Goal: Task Accomplishment & Management: Use online tool/utility

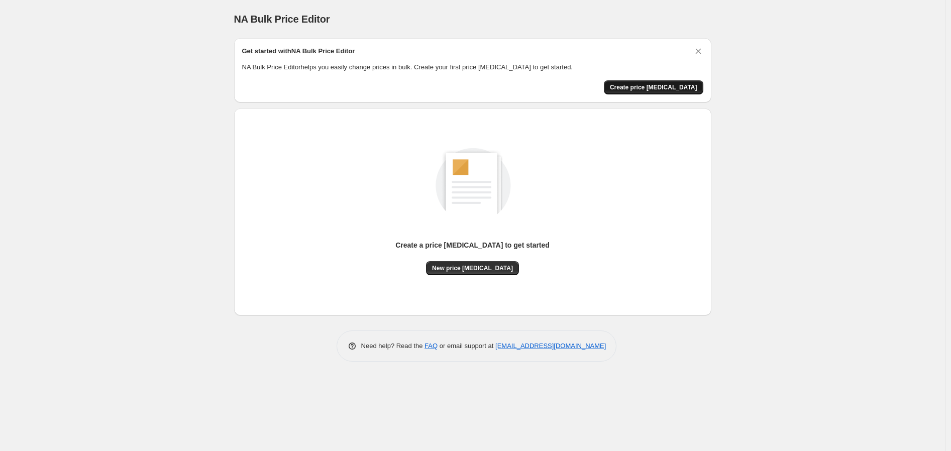
click at [638, 87] on span "Create price change job" at bounding box center [653, 87] width 87 height 8
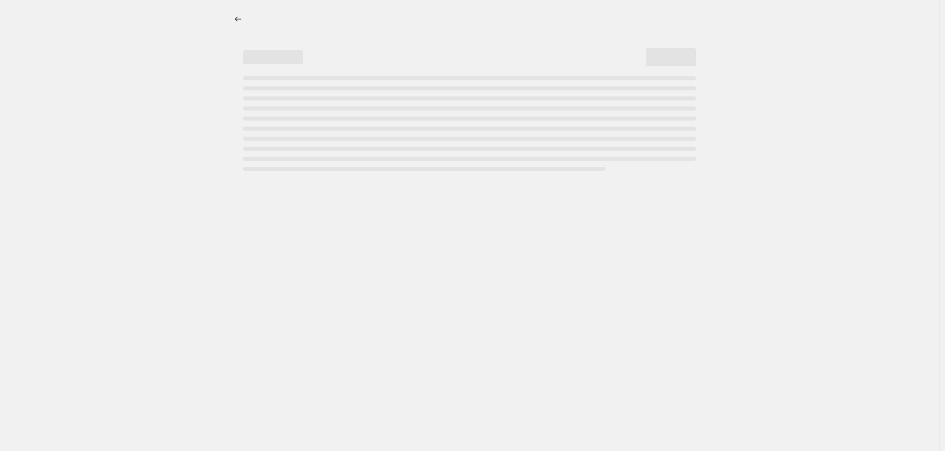
select select "percentage"
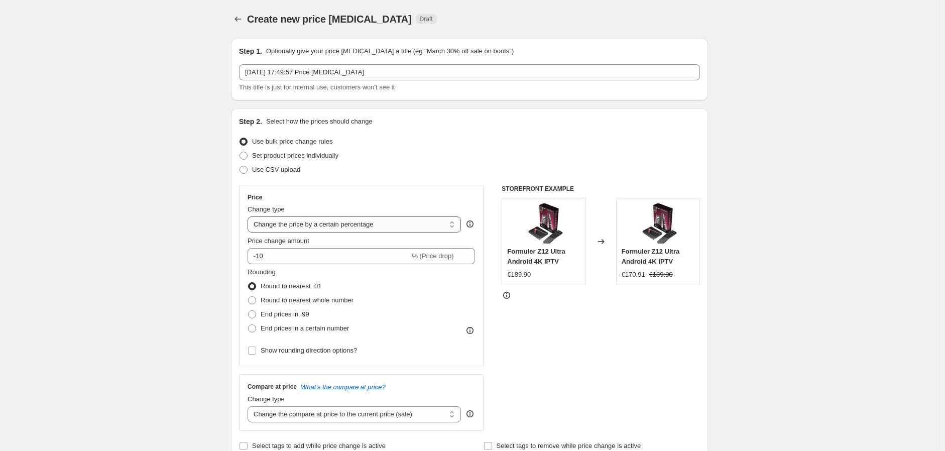
click at [385, 228] on select "Change the price to a certain amount Change the price by a certain amount Chang…" at bounding box center [354, 224] width 213 height 16
click at [385, 226] on select "Change the price to a certain amount Change the price by a certain amount Chang…" at bounding box center [354, 224] width 213 height 16
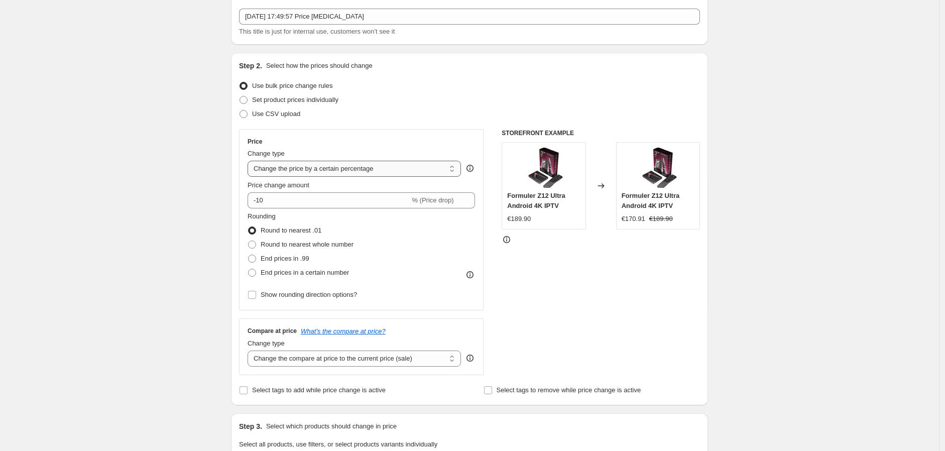
click at [373, 169] on select "Change the price to a certain amount Change the price by a certain amount Chang…" at bounding box center [354, 169] width 213 height 16
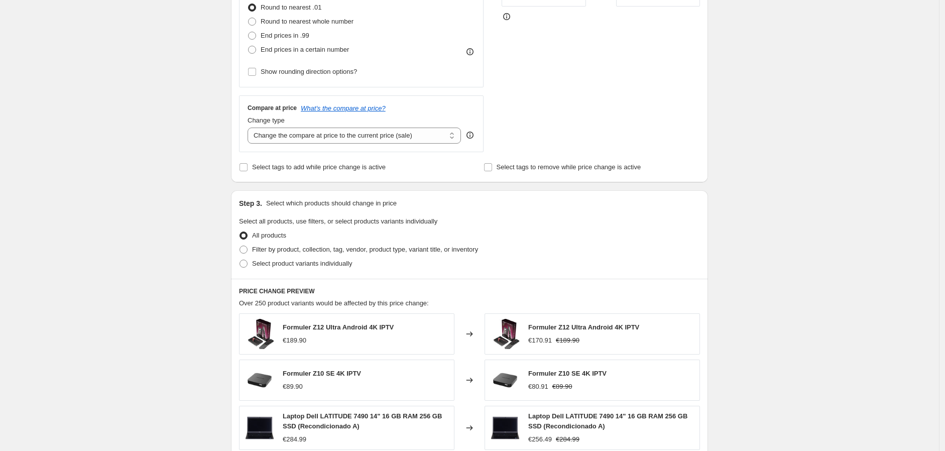
scroll to position [334, 0]
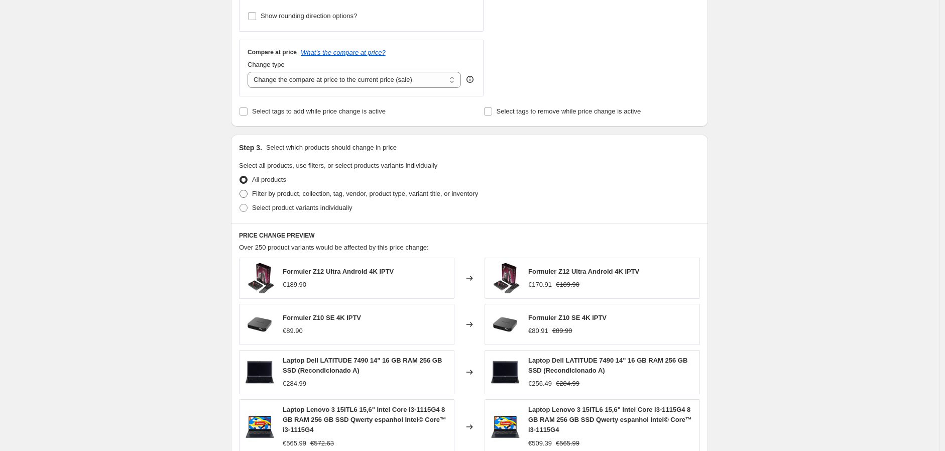
click at [299, 193] on span "Filter by product, collection, tag, vendor, product type, variant title, or inv…" at bounding box center [365, 194] width 226 height 8
click at [240, 190] on input "Filter by product, collection, tag, vendor, product type, variant title, or inv…" at bounding box center [240, 190] width 1 height 1
radio input "true"
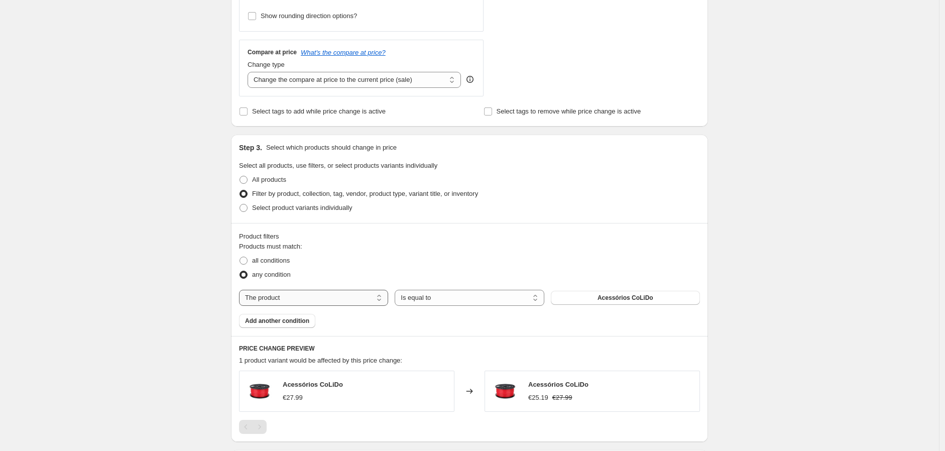
click at [318, 293] on select "The product The product's collection The product's tag The product's vendor The…" at bounding box center [313, 298] width 149 height 16
click at [426, 302] on select "Is equal to Is not equal to" at bounding box center [469, 298] width 149 height 16
click at [307, 295] on select "The product The product's collection The product's tag The product's vendor The…" at bounding box center [313, 298] width 149 height 16
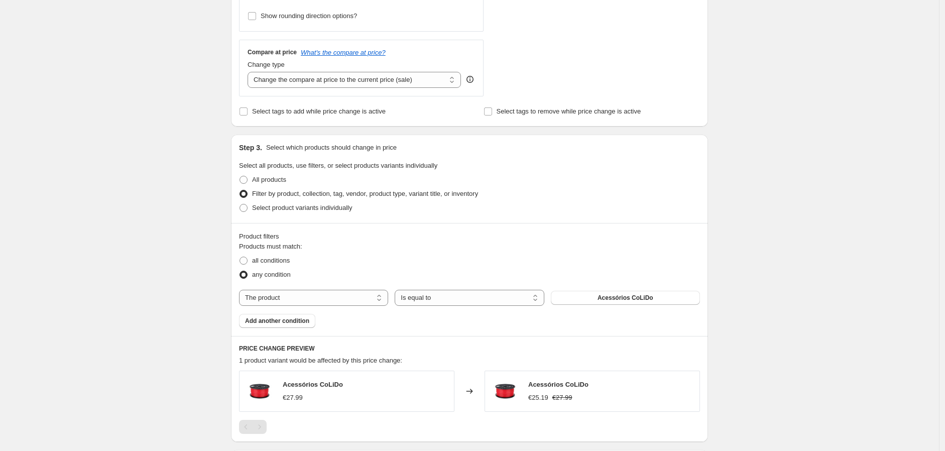
select select "collection"
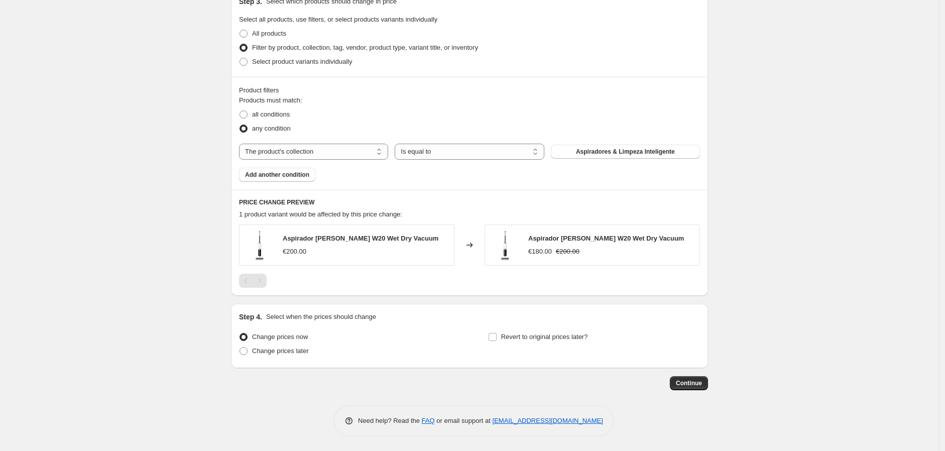
scroll to position [425, 0]
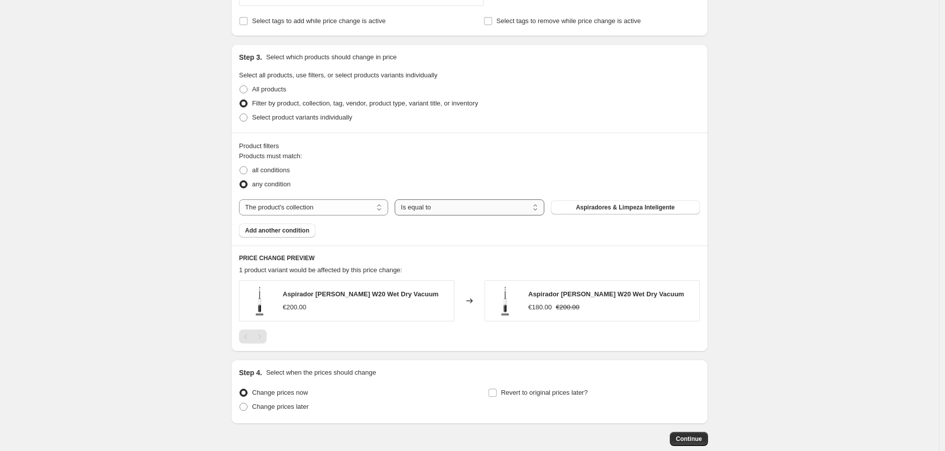
click at [453, 207] on select "Is equal to Is not equal to" at bounding box center [469, 207] width 149 height 16
drag, startPoint x: 453, startPoint y: 207, endPoint x: 474, endPoint y: 208, distance: 20.1
click at [453, 207] on select "Is equal to Is not equal to" at bounding box center [469, 207] width 149 height 16
click at [684, 203] on button "Aspiradores & Limpeza Inteligente" at bounding box center [625, 207] width 149 height 14
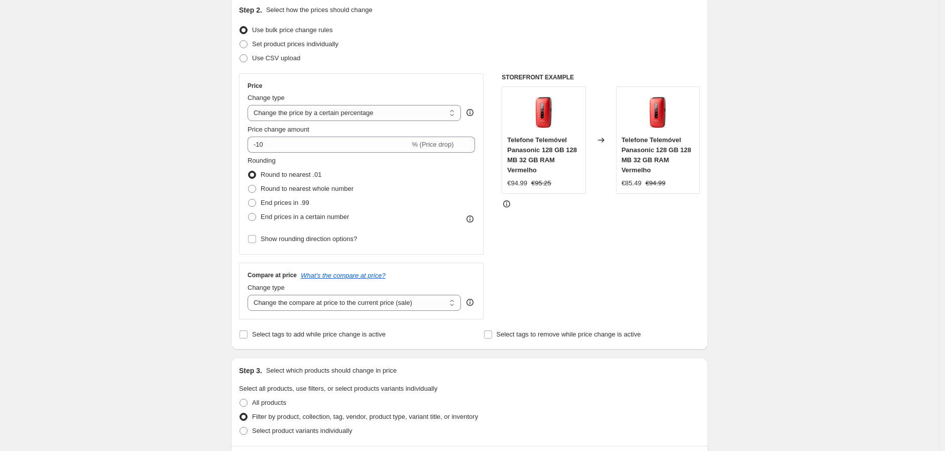
scroll to position [167, 0]
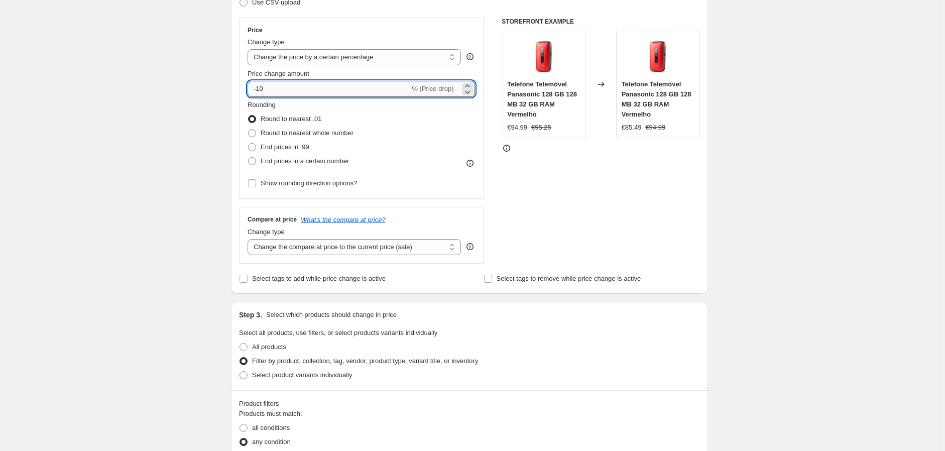
click at [357, 88] on input "-10" at bounding box center [329, 89] width 162 height 16
type input "-1"
type input "-5"
click at [787, 281] on div "Create new price change job. This page is ready Create new price change job Dra…" at bounding box center [469, 399] width 939 height 1133
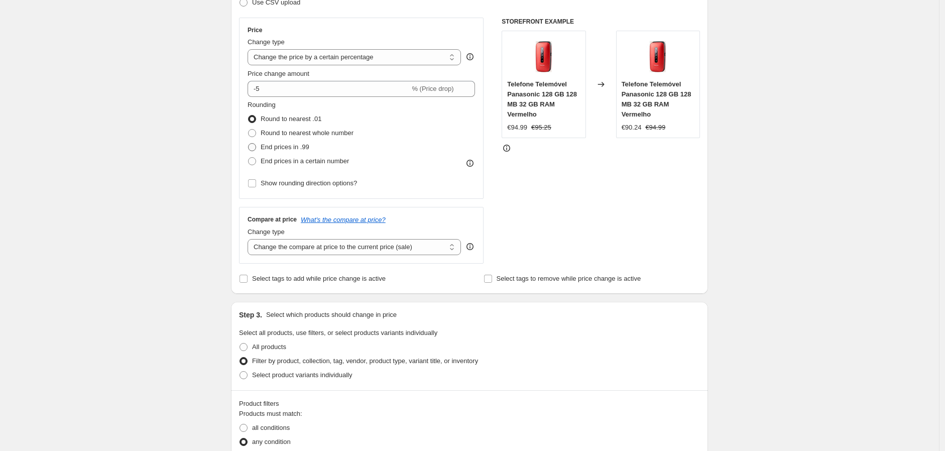
click at [302, 148] on span "End prices in .99" at bounding box center [285, 147] width 49 height 8
click at [249, 144] on input "End prices in .99" at bounding box center [248, 143] width 1 height 1
radio input "true"
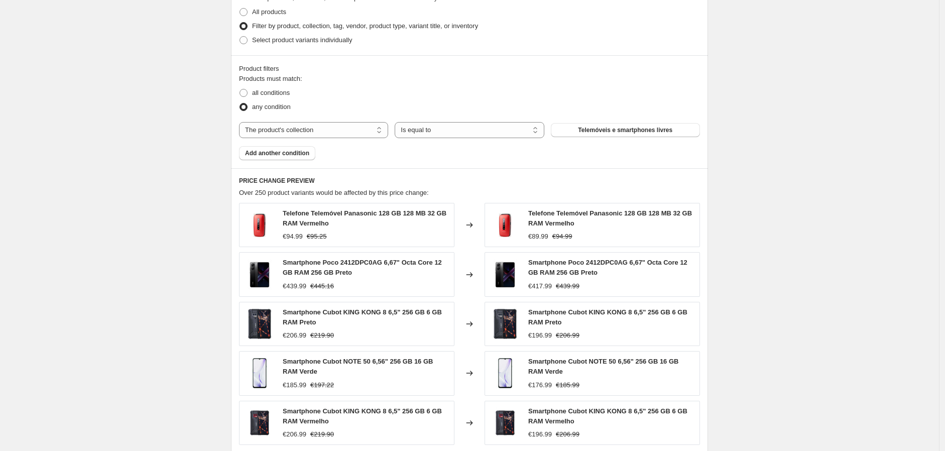
scroll to position [558, 0]
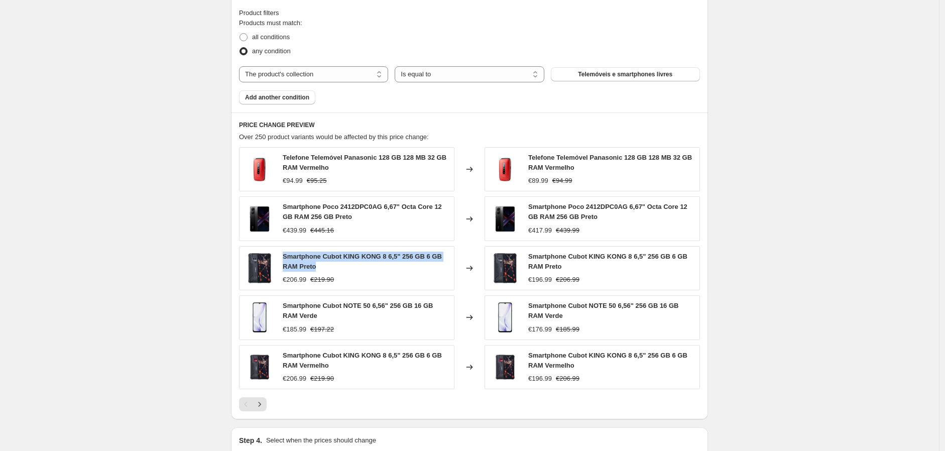
drag, startPoint x: 289, startPoint y: 256, endPoint x: 338, endPoint y: 263, distance: 49.7
click at [338, 263] on div "Smartphone Cubot KING KONG 8 6,5" 256 GB 6 GB RAM Preto €206.99 €219.90" at bounding box center [346, 268] width 215 height 44
copy span "Smartphone Cubot KING KONG 8 6,5" 256 GB 6 GB RAM Preto"
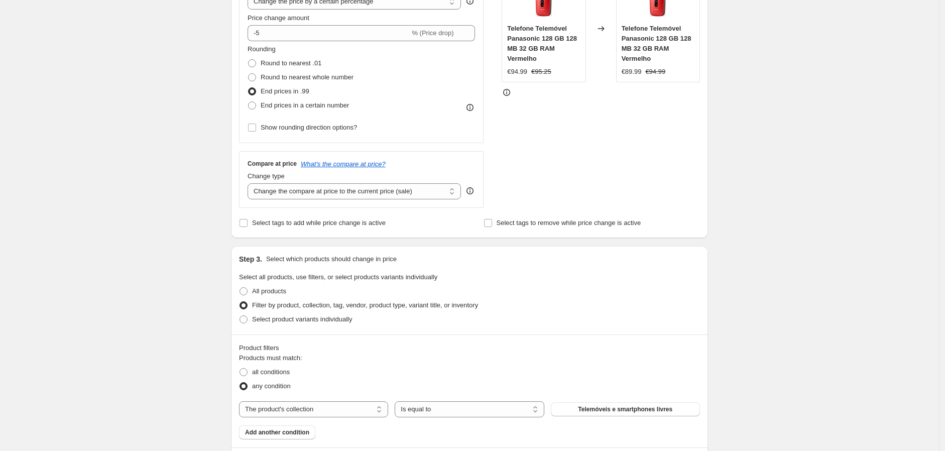
scroll to position [167, 0]
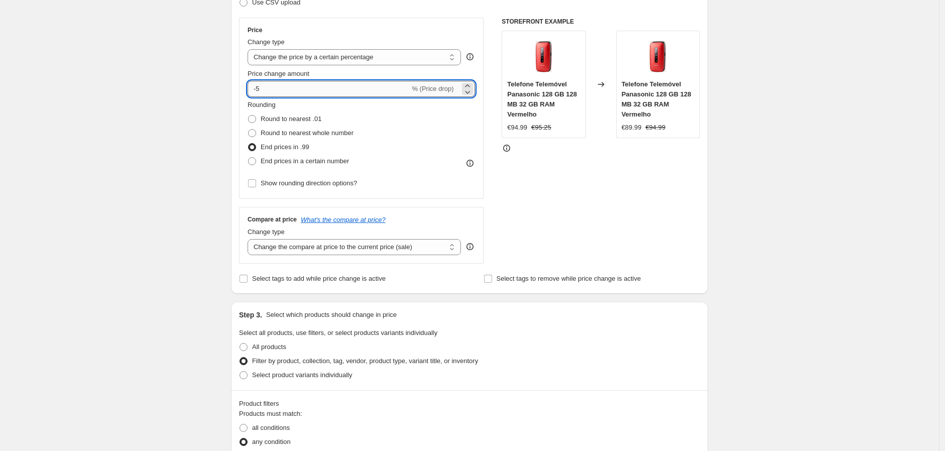
click at [290, 87] on input "-5" at bounding box center [329, 89] width 162 height 16
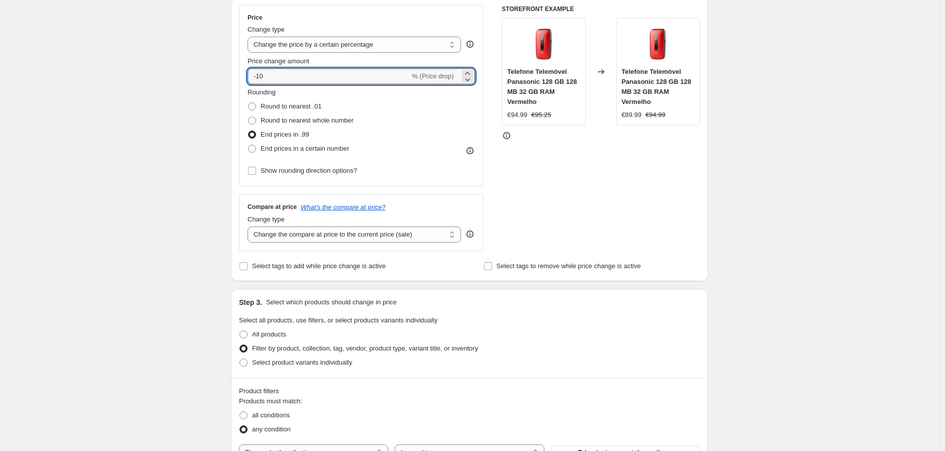
scroll to position [68, 0]
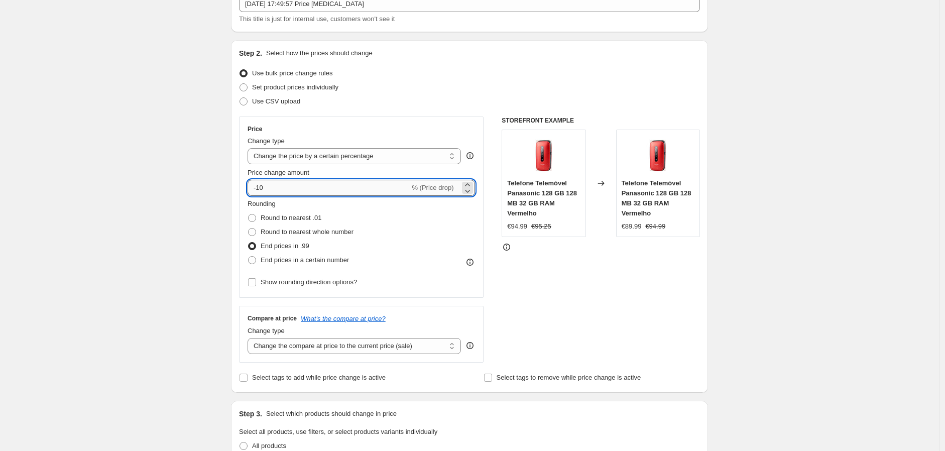
click at [294, 188] on input "-10" at bounding box center [329, 188] width 162 height 16
type input "-1"
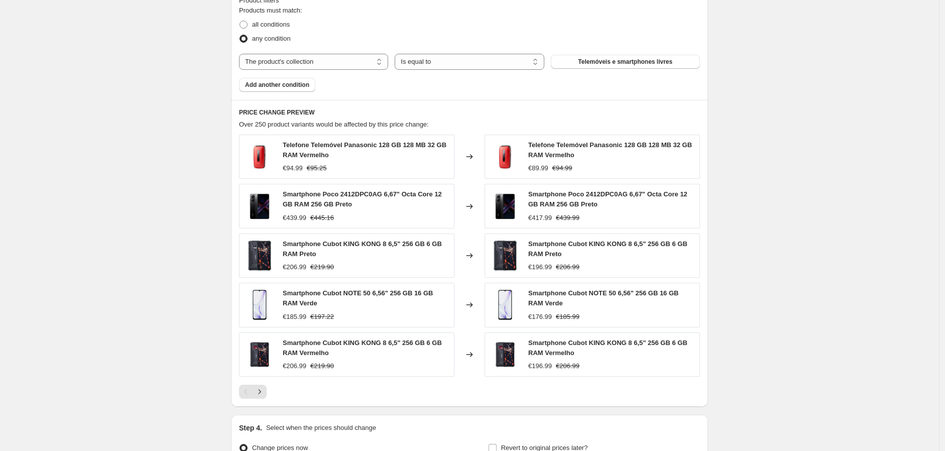
scroll to position [682, 0]
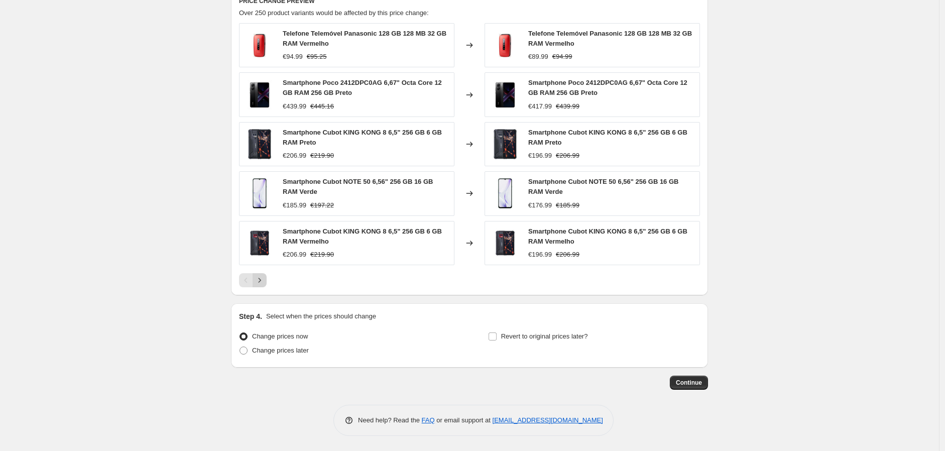
type input "-20"
click at [262, 281] on icon "Next" at bounding box center [260, 280] width 10 height 10
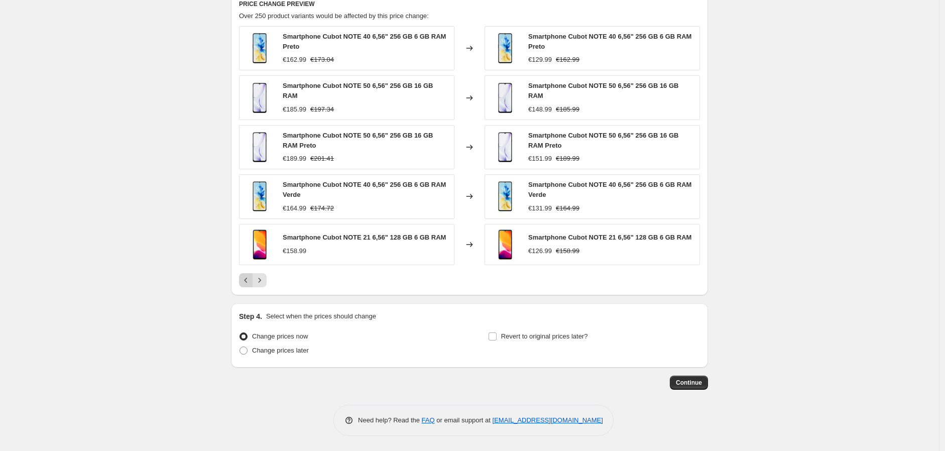
click at [246, 285] on icon "Previous" at bounding box center [246, 280] width 10 height 10
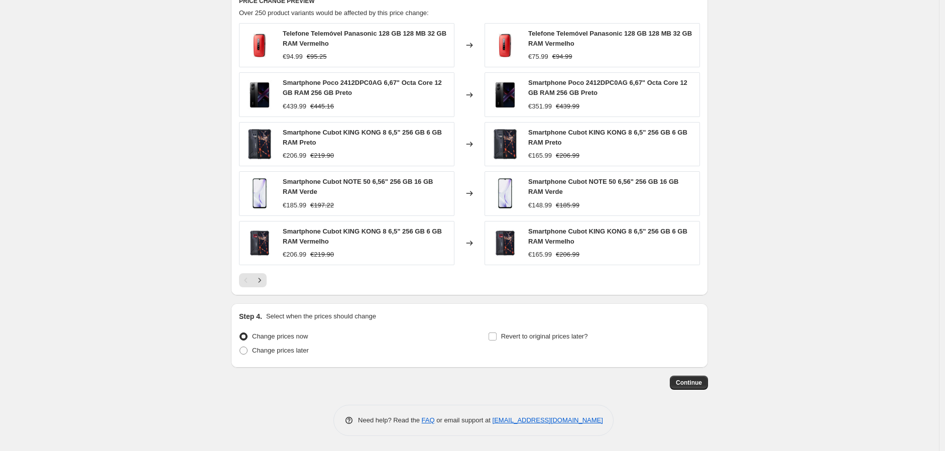
scroll to position [626, 0]
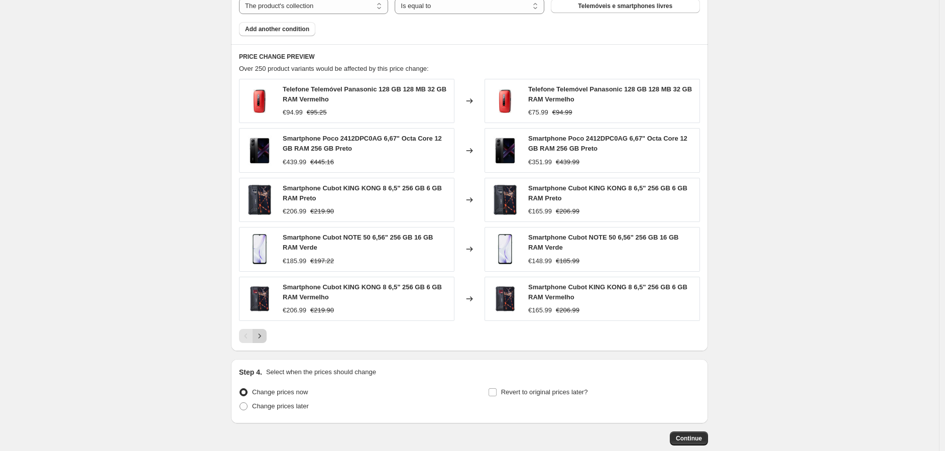
click at [259, 337] on icon "Next" at bounding box center [260, 336] width 10 height 10
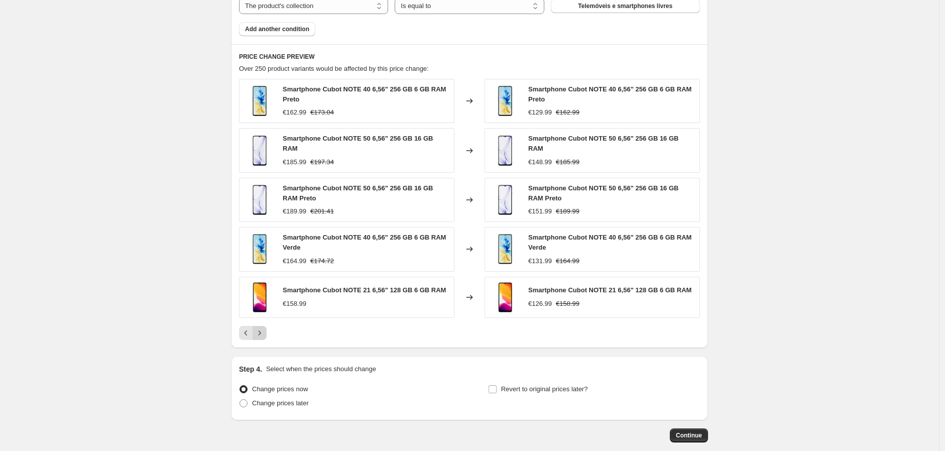
click at [259, 337] on icon "Next" at bounding box center [260, 333] width 10 height 10
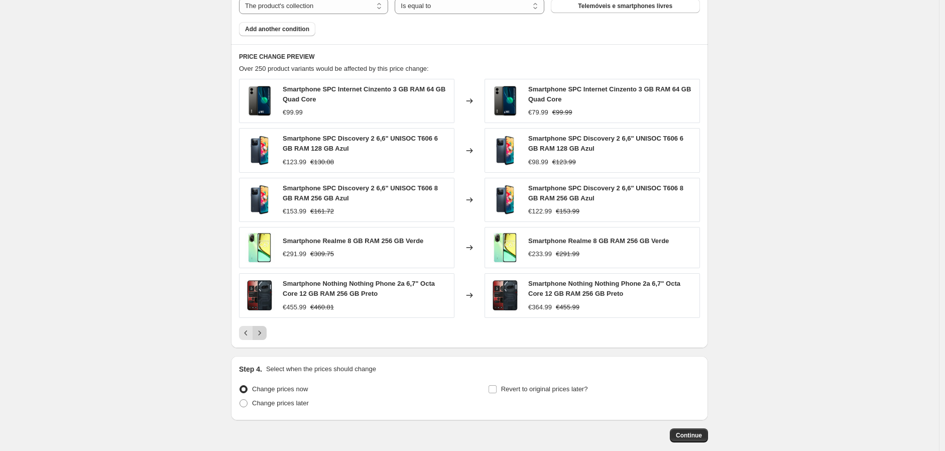
click at [259, 337] on icon "Next" at bounding box center [260, 333] width 10 height 10
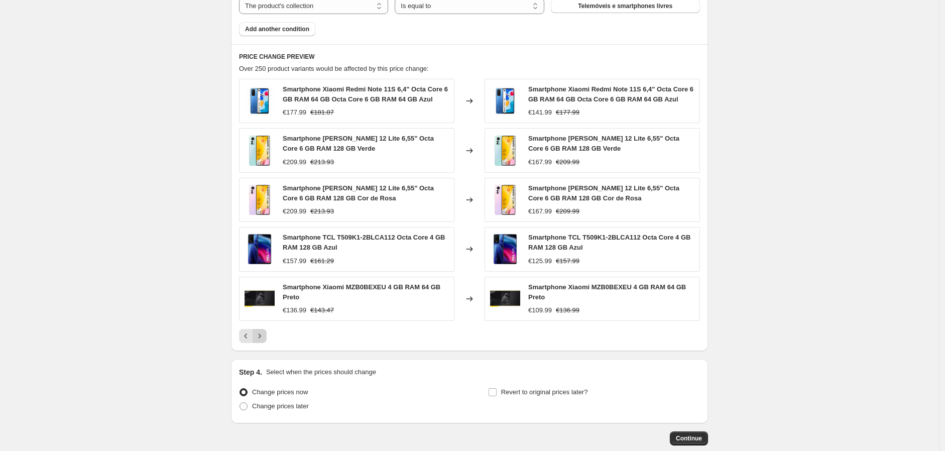
click at [259, 337] on div "Smartphone Xiaomi Redmi Note 11S 6,4" Octa Core 6 GB RAM 64 GB Octa Core 6 GB R…" at bounding box center [469, 211] width 461 height 264
click at [259, 341] on icon "Next" at bounding box center [260, 336] width 10 height 10
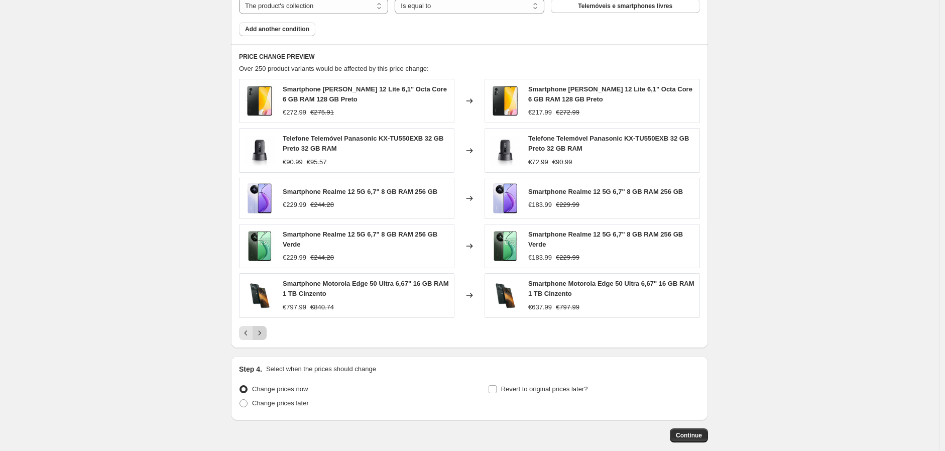
click at [259, 341] on div "PRICE CHANGE PREVIEW Over 250 product variants would be affected by this price …" at bounding box center [469, 196] width 477 height 304
click at [261, 337] on icon "Next" at bounding box center [260, 333] width 10 height 10
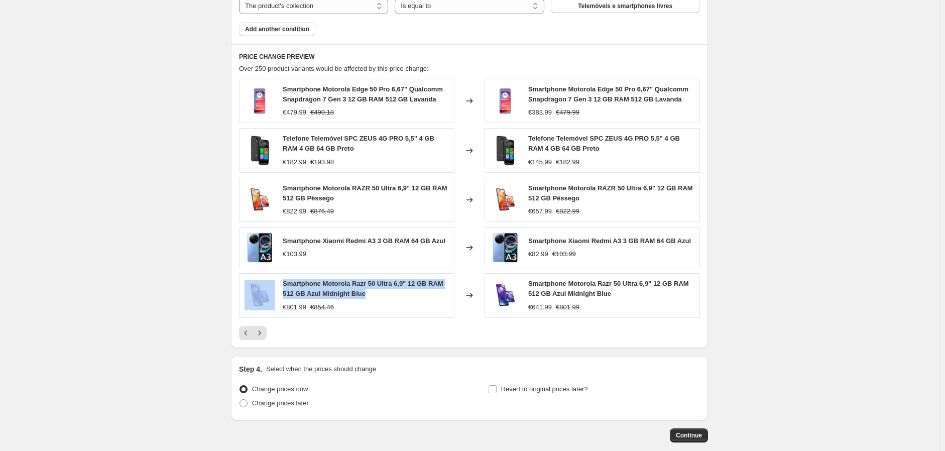
drag, startPoint x: 280, startPoint y: 297, endPoint x: 392, endPoint y: 306, distance: 112.3
click at [392, 306] on div "Smartphone Motorola Razr 50 Ultra 6,9" 12 GB RAM 512 GB Azul Midnight Blue €801…" at bounding box center [346, 295] width 215 height 44
copy div "Smartphone Motorola Razr 50 Ultra 6,9" 12 GB RAM 512 GB Azul Midnight Blue"
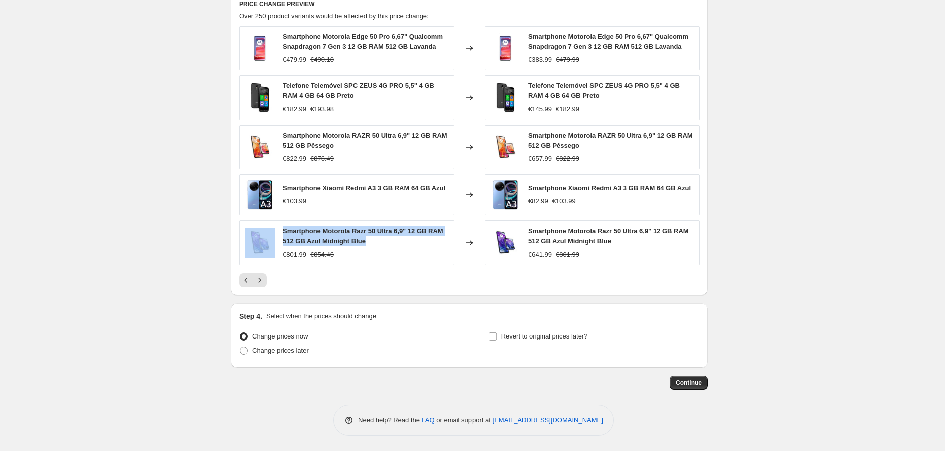
scroll to position [692, 0]
click at [688, 386] on span "Continue" at bounding box center [689, 383] width 26 height 8
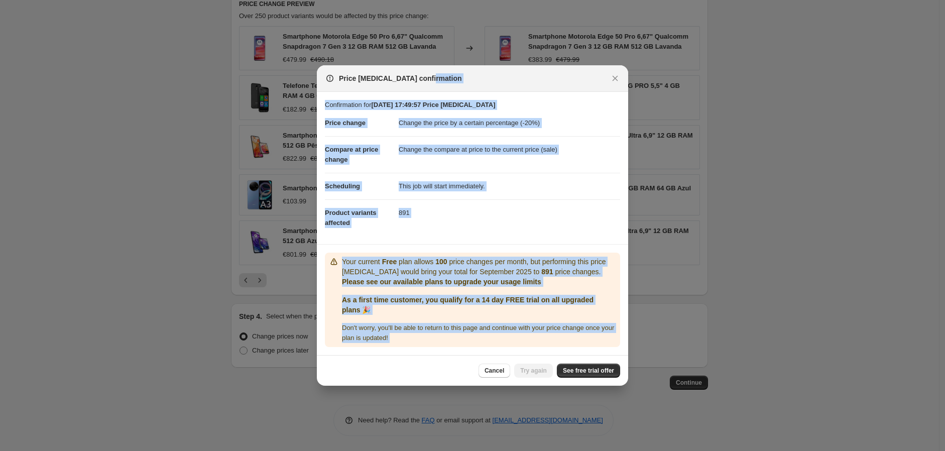
drag, startPoint x: 435, startPoint y: 73, endPoint x: 563, endPoint y: 58, distance: 129.4
click at [563, 450] on div "Price change job confirmation Confirmation for 22/09/2025, 17:49:57 Price chang…" at bounding box center [472, 451] width 945 height 0
click at [453, 228] on dl "Price change Change the price by a certain percentage (-20%) Compare at price c…" at bounding box center [472, 173] width 295 height 126
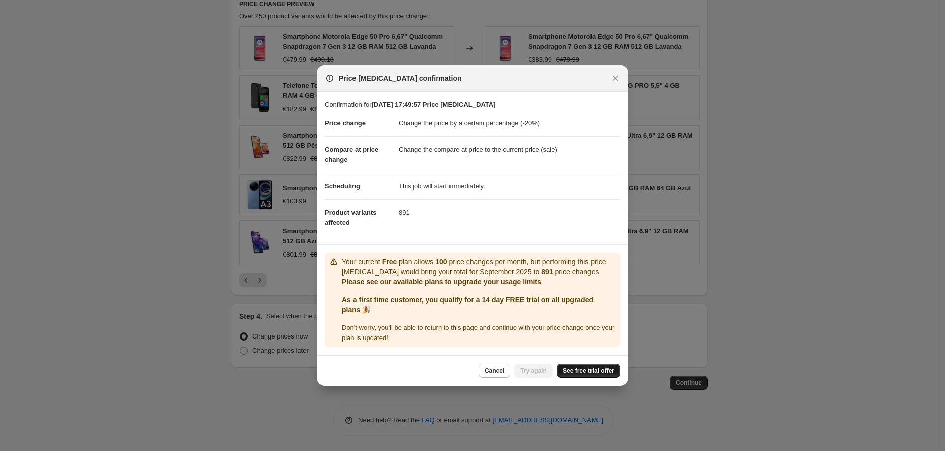
click at [565, 375] on span "See free trial offer" at bounding box center [588, 371] width 51 height 8
click at [614, 76] on icon "Close" at bounding box center [616, 79] width 6 height 6
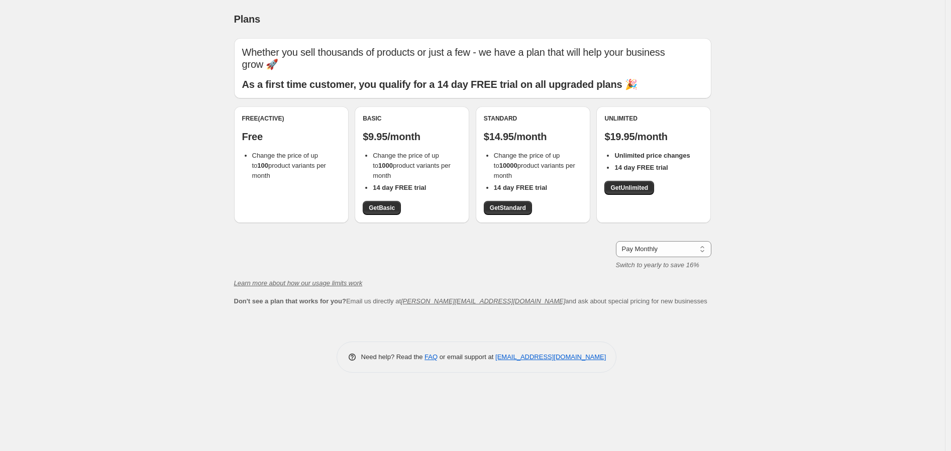
click at [676, 138] on p "$19.95/month" at bounding box center [653, 137] width 98 height 12
